Goal: Information Seeking & Learning: Learn about a topic

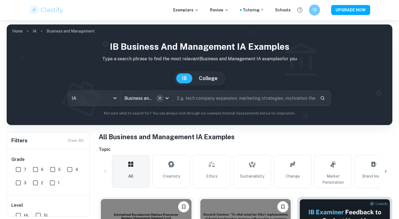
click at [160, 100] on icon "Clear" at bounding box center [160, 98] width 6 height 6
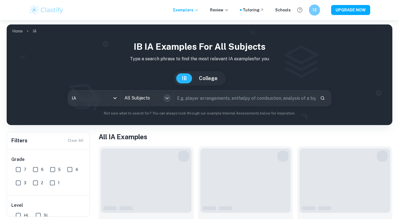
click at [167, 100] on icon "Open" at bounding box center [167, 98] width 7 height 7
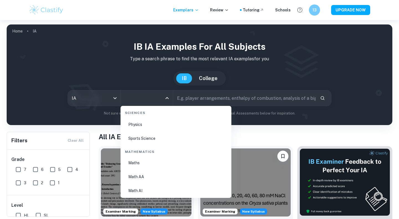
scroll to position [926, 0]
click at [148, 168] on li "Math AA" at bounding box center [176, 170] width 107 height 13
type input "Math AA"
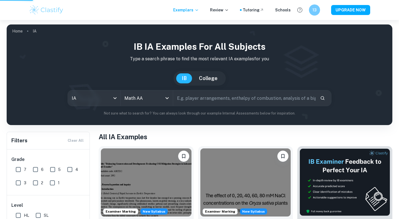
scroll to position [87, 0]
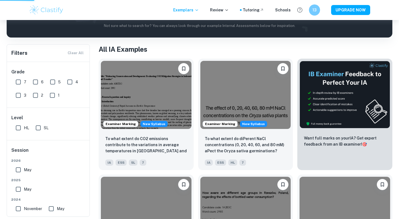
click at [19, 129] on input "HL" at bounding box center [18, 127] width 11 height 11
checkbox input "true"
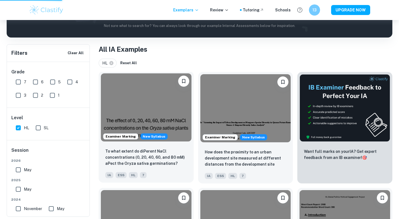
click at [169, 95] on img at bounding box center [146, 107] width 91 height 68
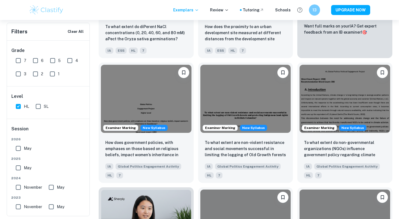
scroll to position [263, 0]
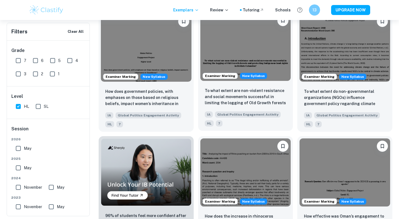
click at [261, 49] on img at bounding box center [246, 47] width 91 height 68
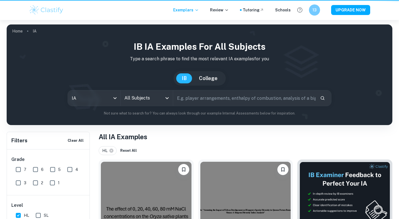
scroll to position [263, 0]
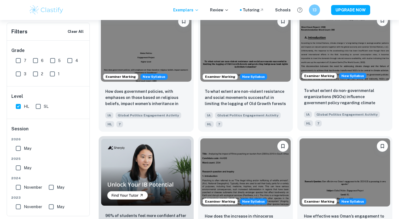
click at [331, 80] on img at bounding box center [345, 47] width 91 height 68
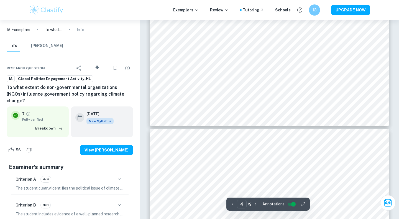
type input "5"
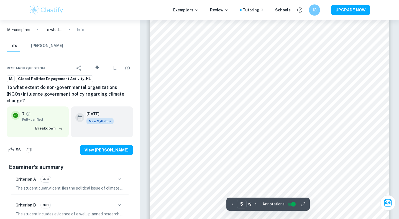
scroll to position [1536, 0]
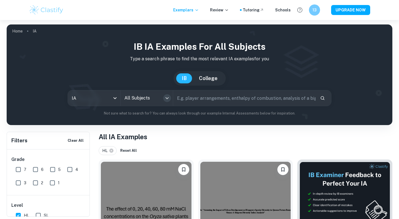
click at [168, 100] on icon "Open" at bounding box center [167, 98] width 7 height 7
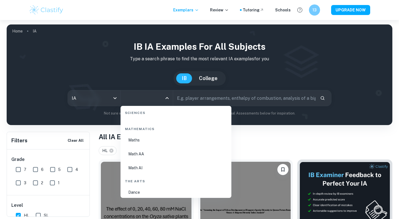
scroll to position [946, 0]
click at [153, 149] on li "Math AA" at bounding box center [176, 150] width 107 height 13
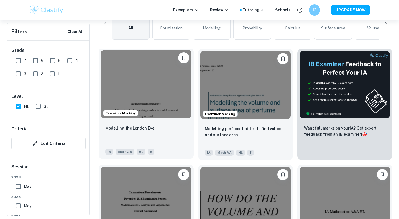
scroll to position [161, 0]
click at [179, 122] on div "Modelling the London Eye IA Math AA HL 5" at bounding box center [146, 139] width 95 height 39
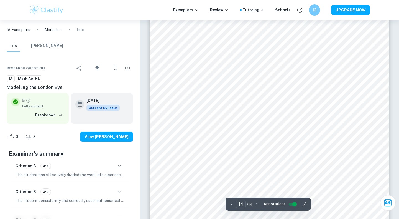
scroll to position [4738, 0]
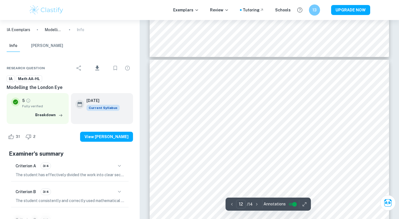
type input "11"
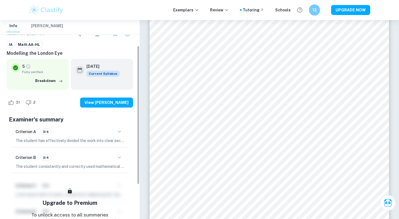
scroll to position [39, 0]
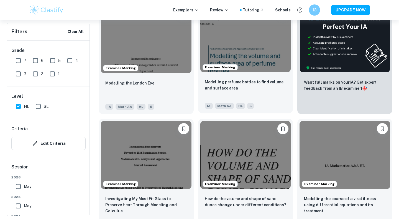
scroll to position [207, 0]
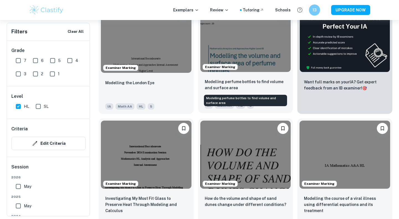
click at [250, 84] on p "Modelling perfume bottles to find volume and surface area" at bounding box center [246, 84] width 82 height 12
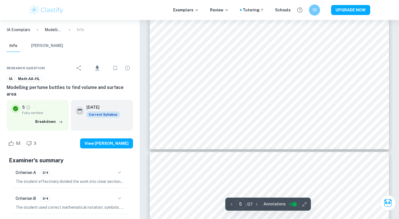
scroll to position [1659, 0]
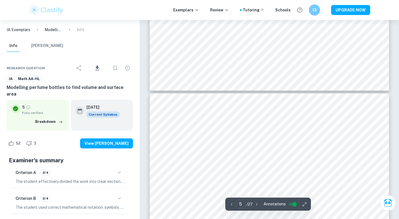
type input "6"
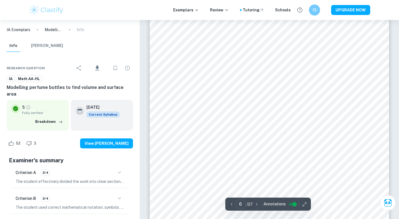
scroll to position [1875, 0]
click at [230, 105] on div at bounding box center [269, 106] width 196 height 17
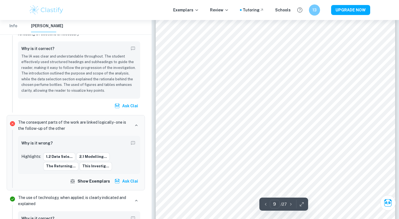
scroll to position [2859, 0]
type input "23"
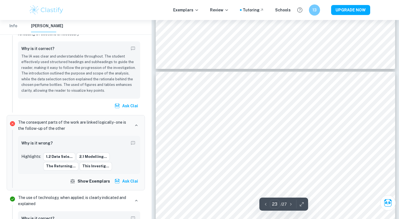
scroll to position [7582, 0]
